Goal: Task Accomplishment & Management: Manage account settings

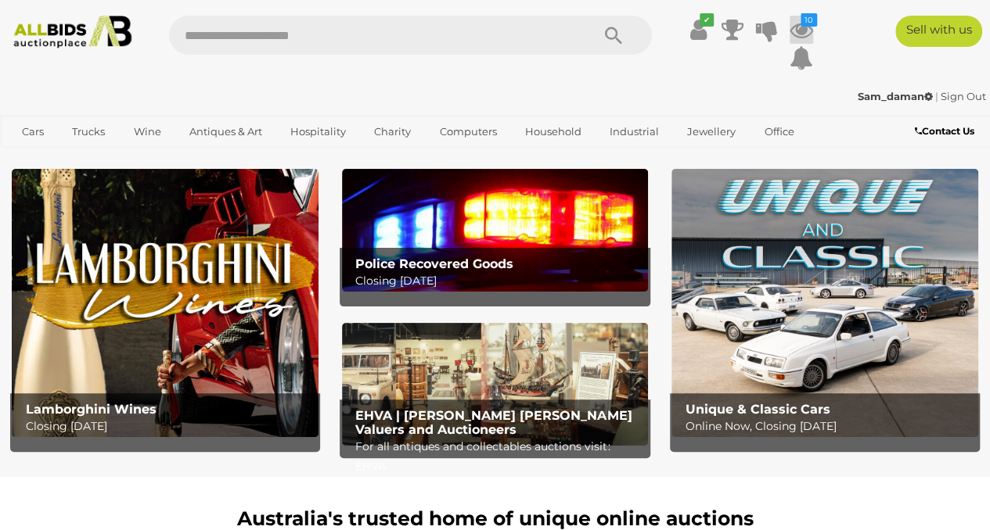
click at [808, 28] on icon at bounding box center [800, 30] width 23 height 28
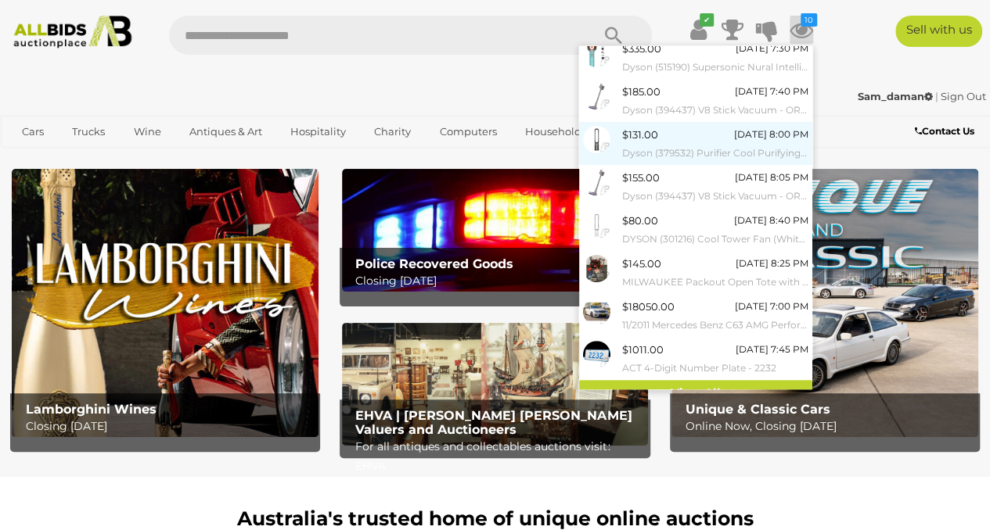
scroll to position [153, 0]
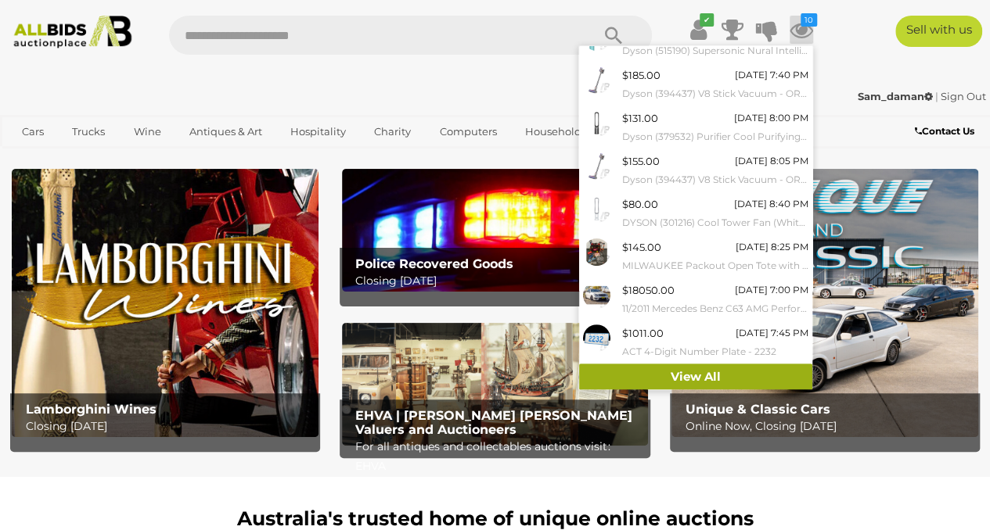
click at [671, 368] on link "View All" at bounding box center [695, 377] width 233 height 27
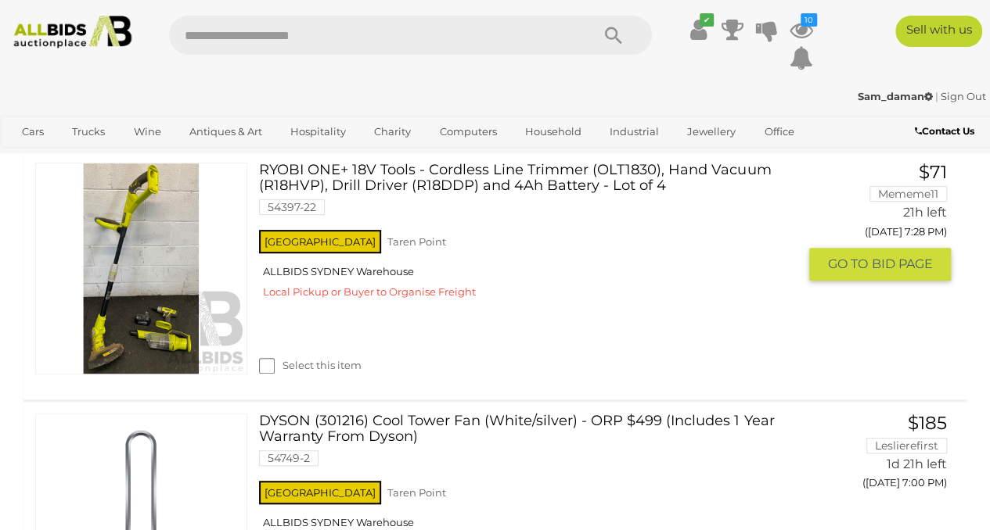
scroll to position [45, 0]
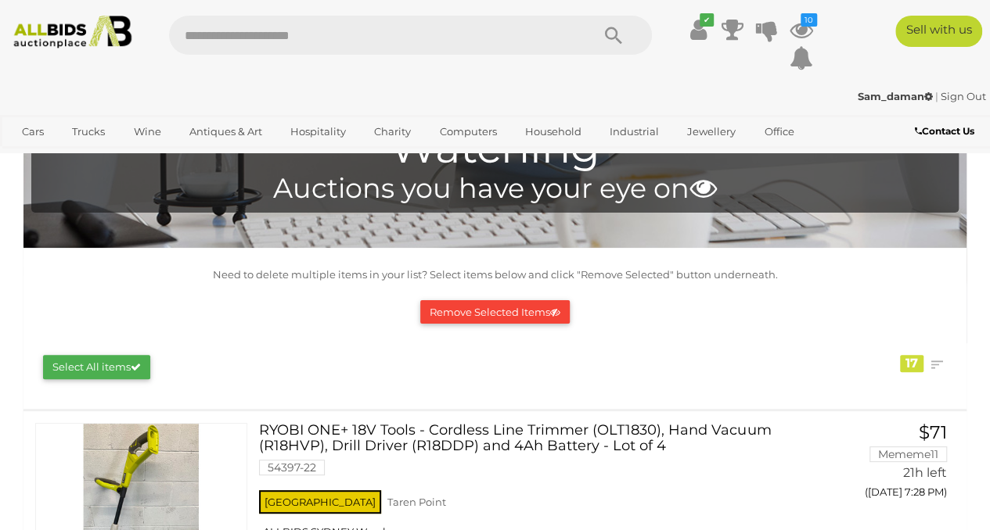
click at [521, 311] on button "Remove Selected Items" at bounding box center [494, 312] width 149 height 24
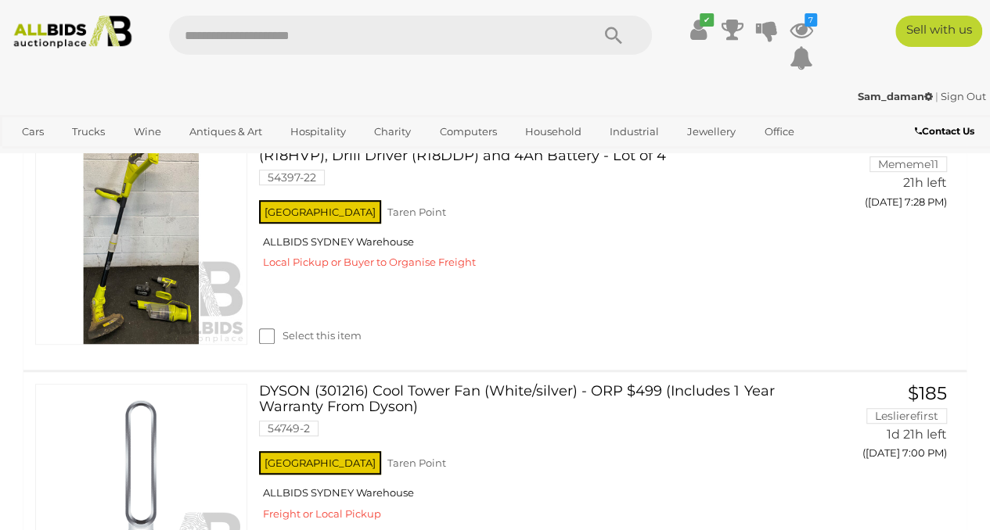
scroll to position [253, 0]
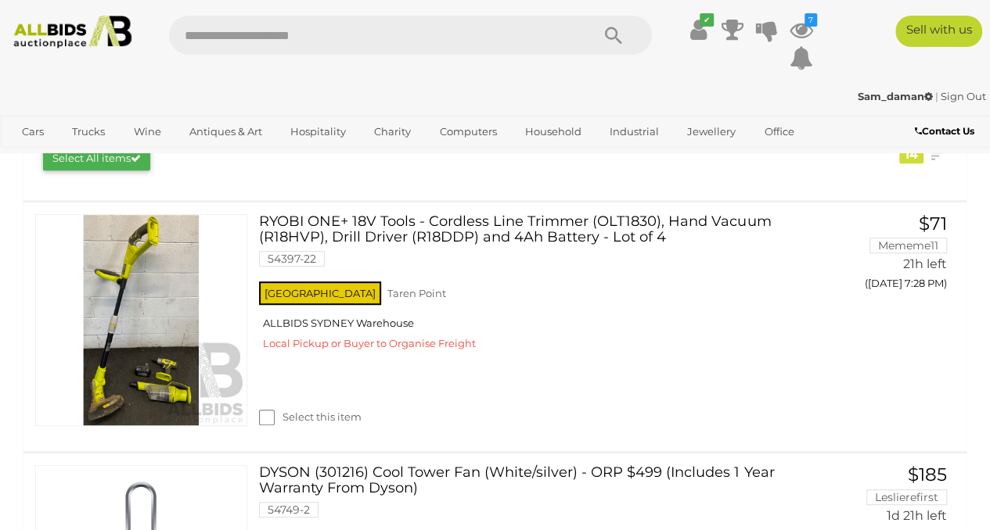
click at [490, 91] on div "Sam_daman | Sign Out" at bounding box center [495, 97] width 982 height 18
